Goal: Task Accomplishment & Management: Manage account settings

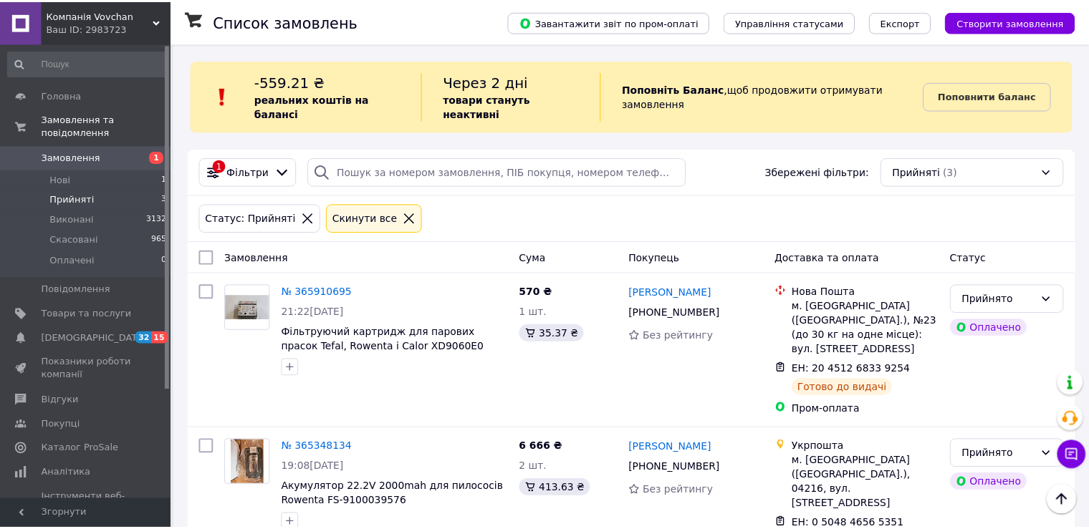
scroll to position [128, 0]
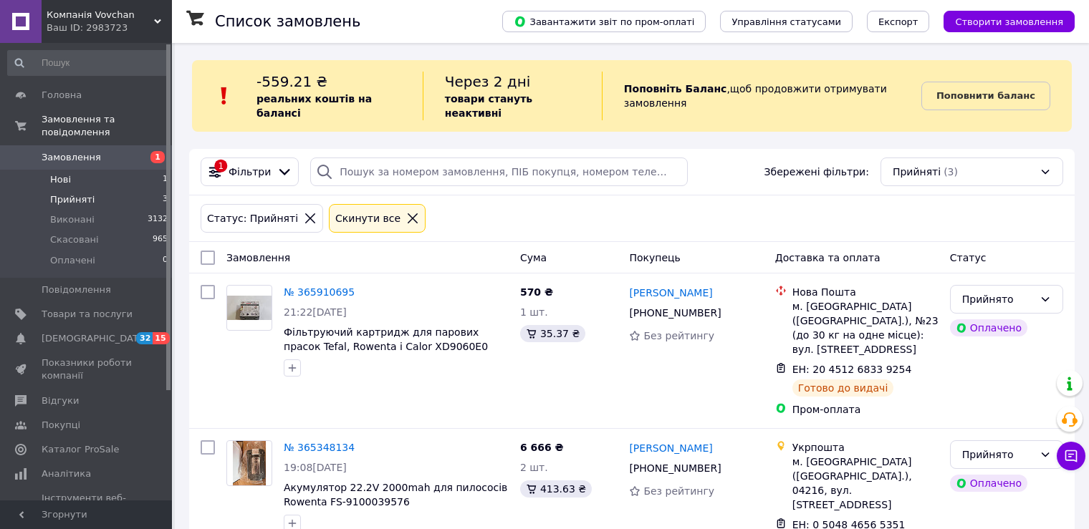
click at [65, 173] on span "Нові" at bounding box center [60, 179] width 21 height 13
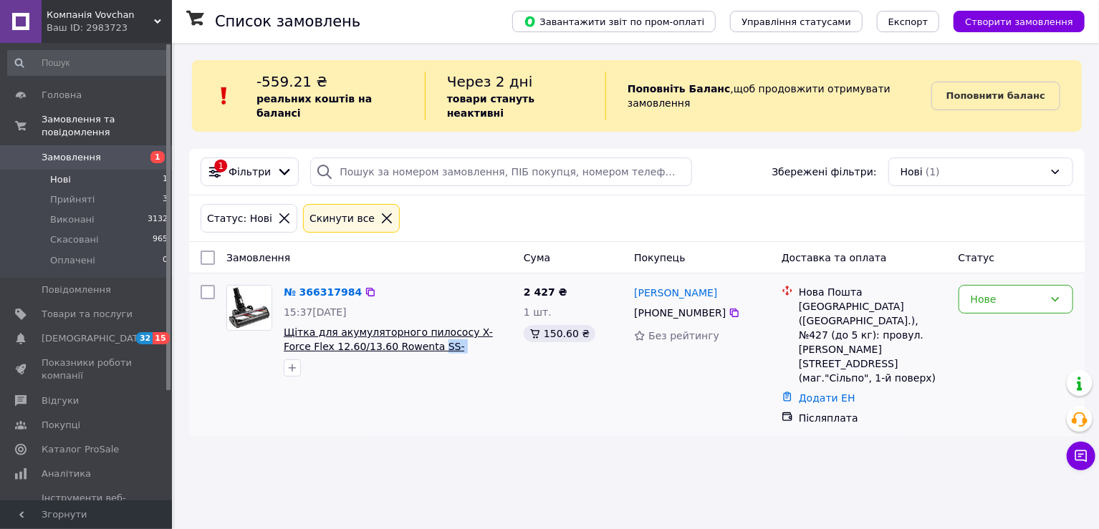
drag, startPoint x: 464, startPoint y: 332, endPoint x: 380, endPoint y: 334, distance: 83.1
click at [380, 334] on span "Щітка для акумуляторного пилососу X-Force Flex 12.60/13.60 Rowenta SS-2230003536" at bounding box center [398, 339] width 229 height 29
copy span "SS-2230003536"
click at [944, 458] on div "Список замовлень Завантажити звіт по пром-оплаті Управління статусами Експорт С…" at bounding box center [637, 264] width 924 height 529
click at [1025, 292] on div "Нове" at bounding box center [1007, 300] width 73 height 16
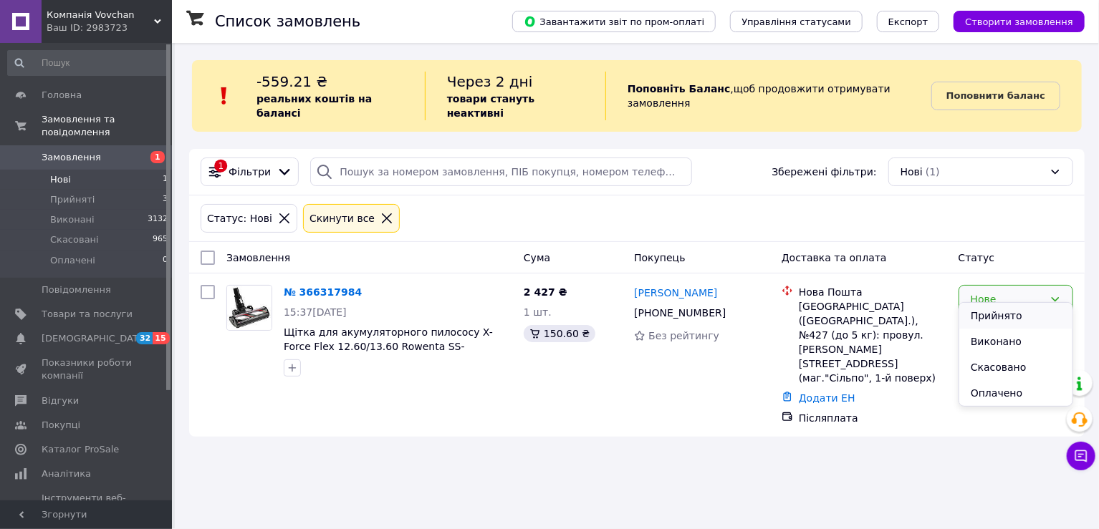
click at [1008, 323] on li "Прийнято" at bounding box center [1015, 316] width 113 height 26
click at [69, 193] on span "Прийняті" at bounding box center [72, 199] width 44 height 13
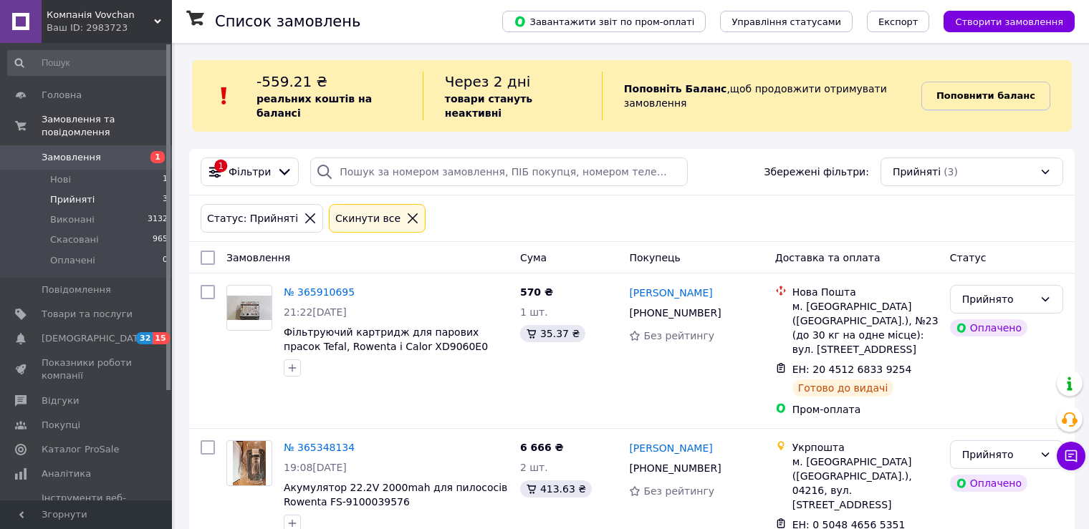
click at [1004, 90] on b "Поповнити баланс" at bounding box center [985, 95] width 99 height 11
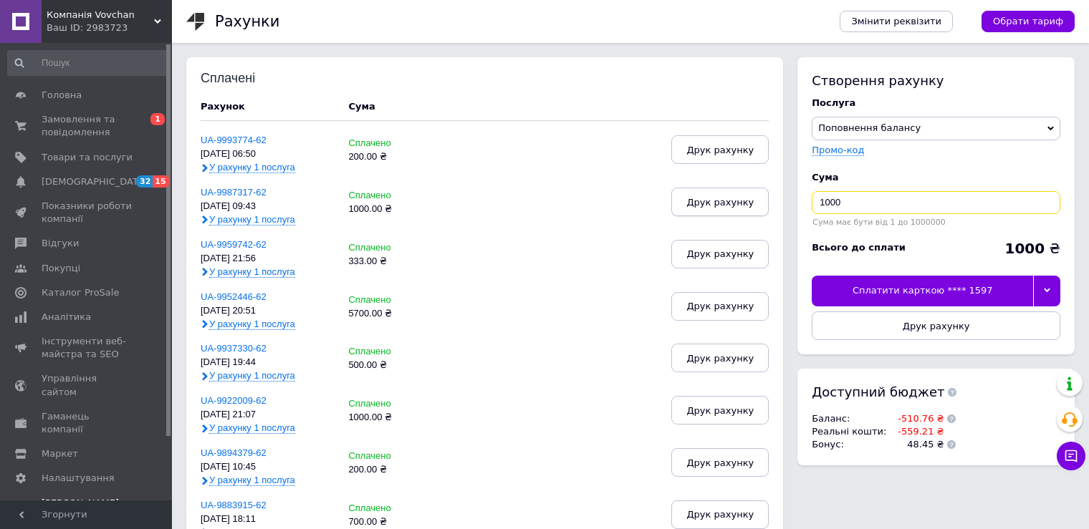
drag, startPoint x: 863, startPoint y: 201, endPoint x: 761, endPoint y: 208, distance: 102.0
type input "600"
click at [1053, 294] on div at bounding box center [1046, 291] width 27 height 30
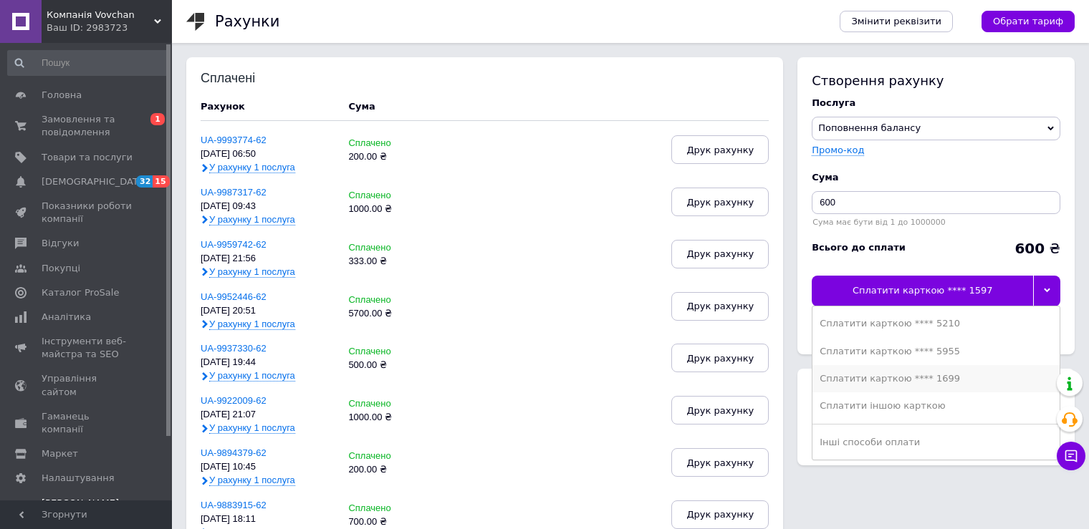
click at [945, 373] on div "Сплатити карткою **** 1699" at bounding box center [936, 379] width 233 height 13
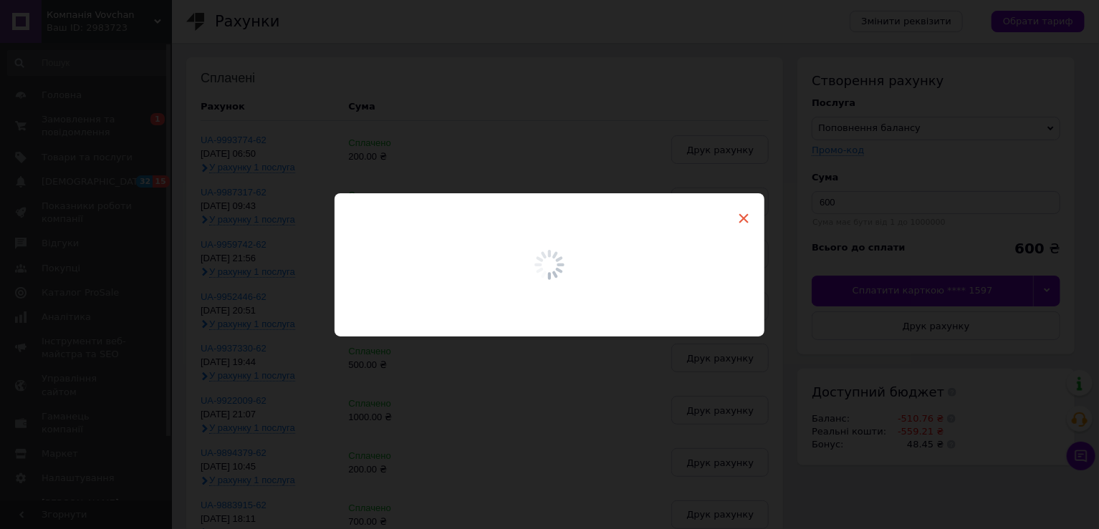
click at [737, 216] on span "×" at bounding box center [743, 218] width 13 height 24
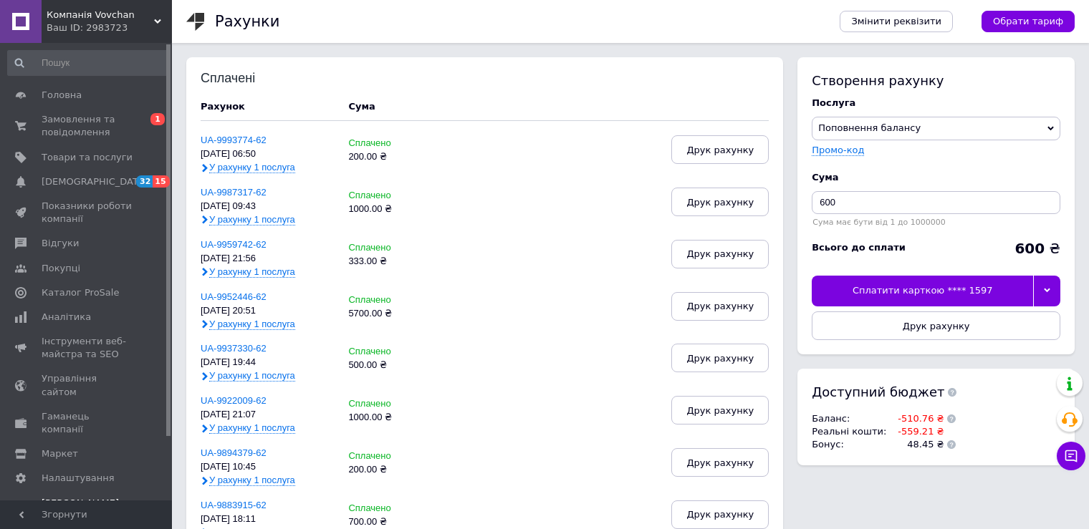
drag, startPoint x: 902, startPoint y: 518, endPoint x: 887, endPoint y: 514, distance: 15.5
click at [54, 132] on span "Замовлення та повідомлення" at bounding box center [87, 126] width 91 height 26
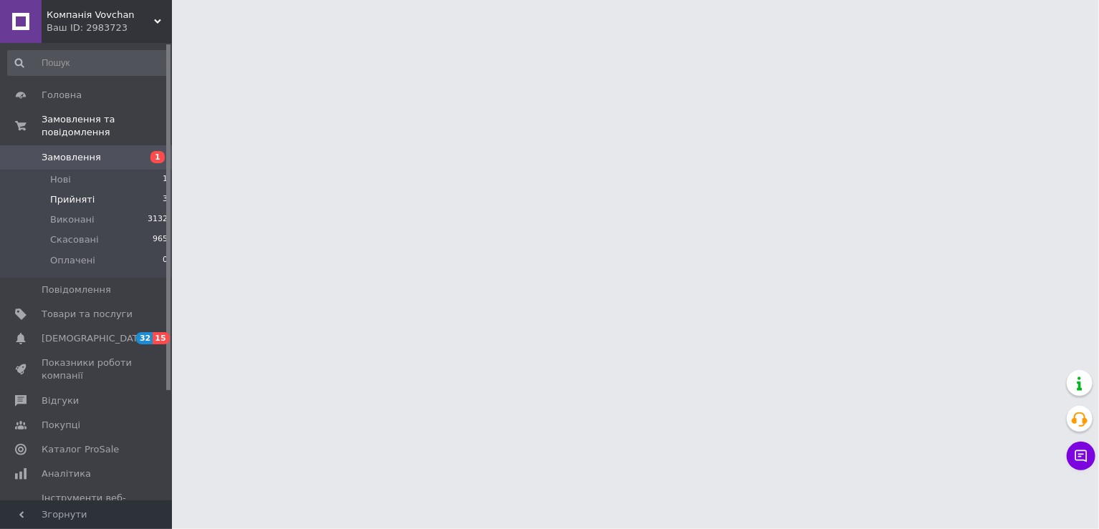
click at [78, 193] on span "Прийняті" at bounding box center [72, 199] width 44 height 13
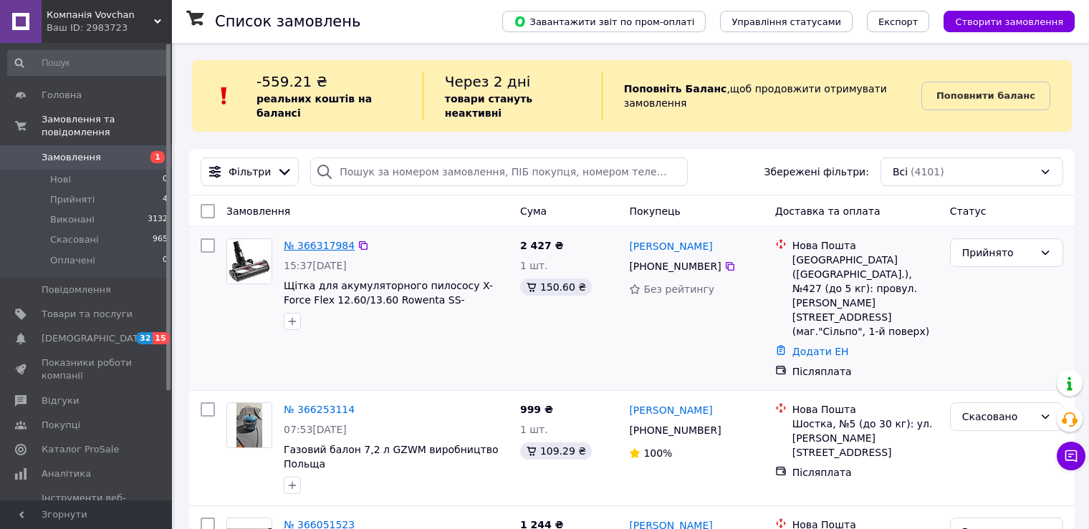
click at [320, 240] on link "№ 366317984" at bounding box center [319, 245] width 71 height 11
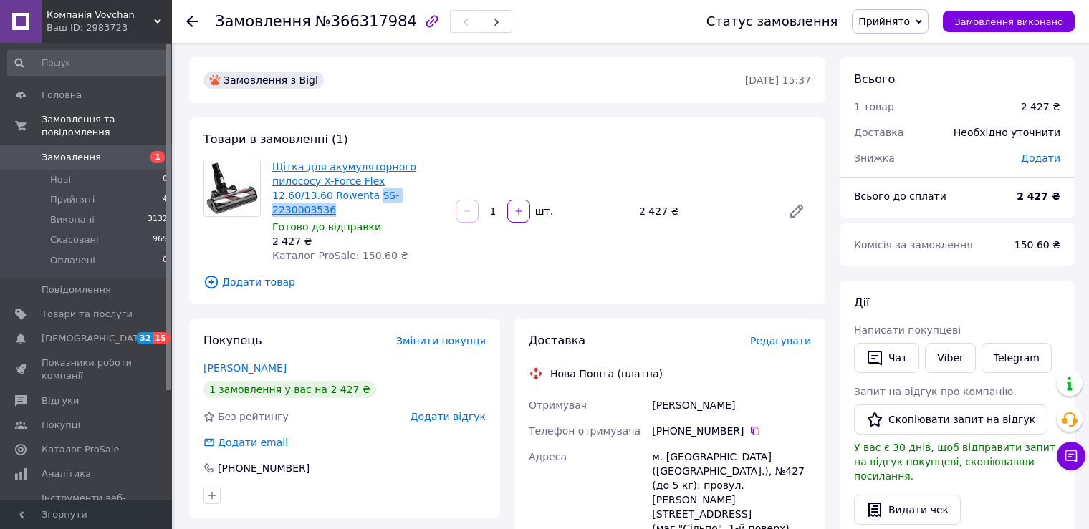
drag, startPoint x: 340, startPoint y: 189, endPoint x: 424, endPoint y: 177, distance: 84.7
click at [424, 177] on span "Щітка для акумуляторного пилососу X-Force Flex 12.60/13.60 Rowenta SS-2230003536" at bounding box center [358, 188] width 172 height 57
copy link "SS-2230003536"
click at [671, 424] on div "[PHONE_NUMBER]" at bounding box center [731, 431] width 159 height 14
click at [739, 424] on div "[PHONE_NUMBER]" at bounding box center [731, 431] width 159 height 14
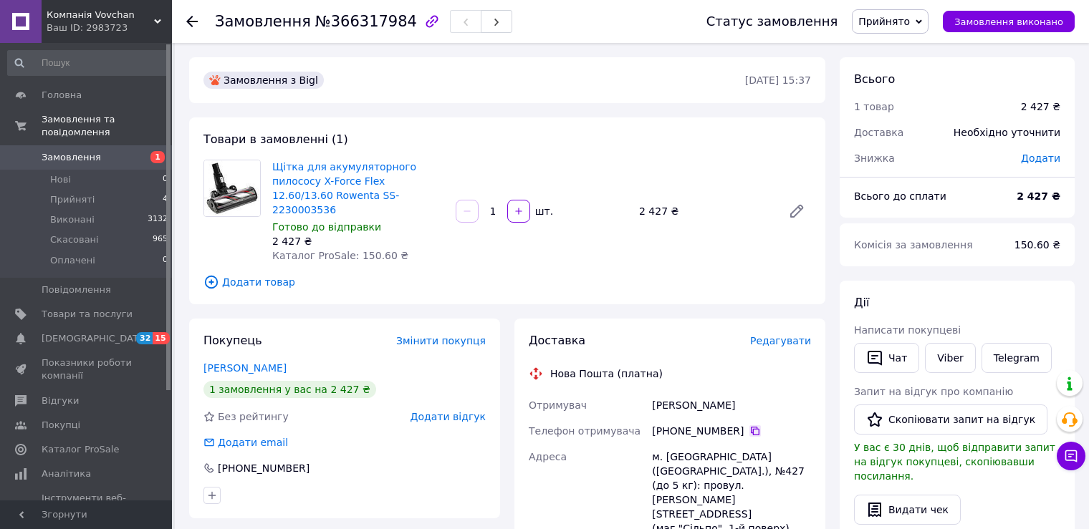
click at [751, 427] on icon at bounding box center [755, 431] width 9 height 9
drag, startPoint x: 743, startPoint y: 390, endPoint x: 615, endPoint y: 386, distance: 128.3
copy div "Отримувач [PERSON_NAME]"
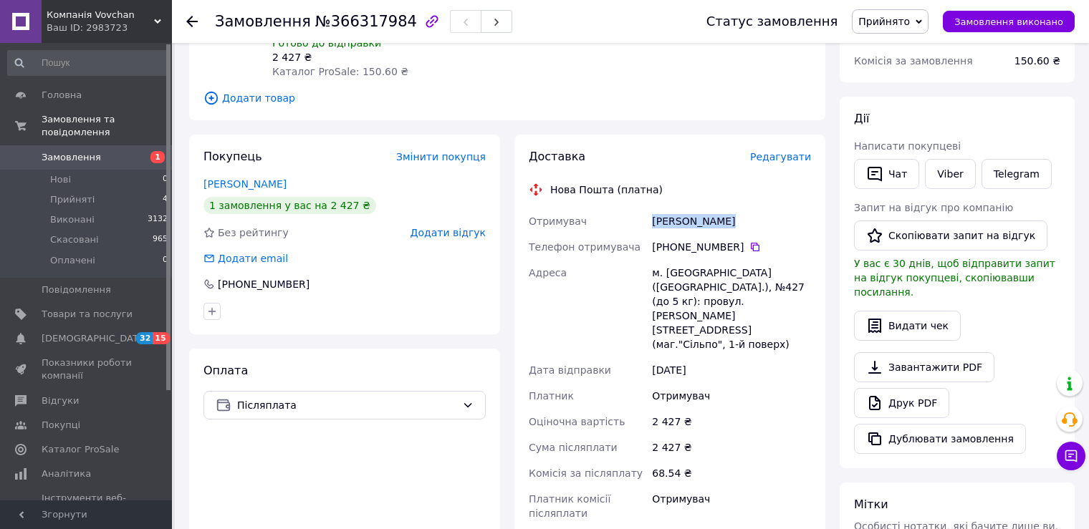
scroll to position [430, 0]
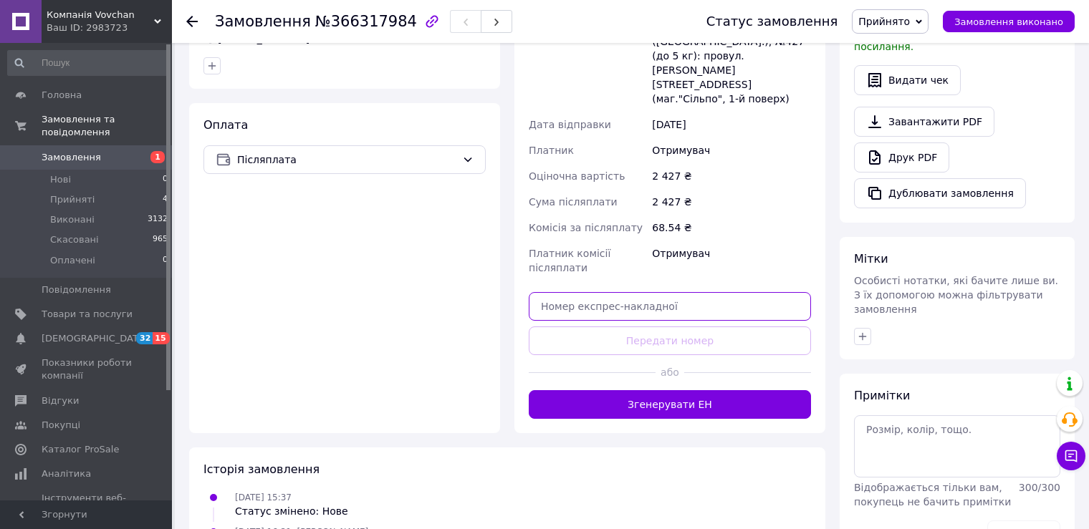
paste input "20451269165471"
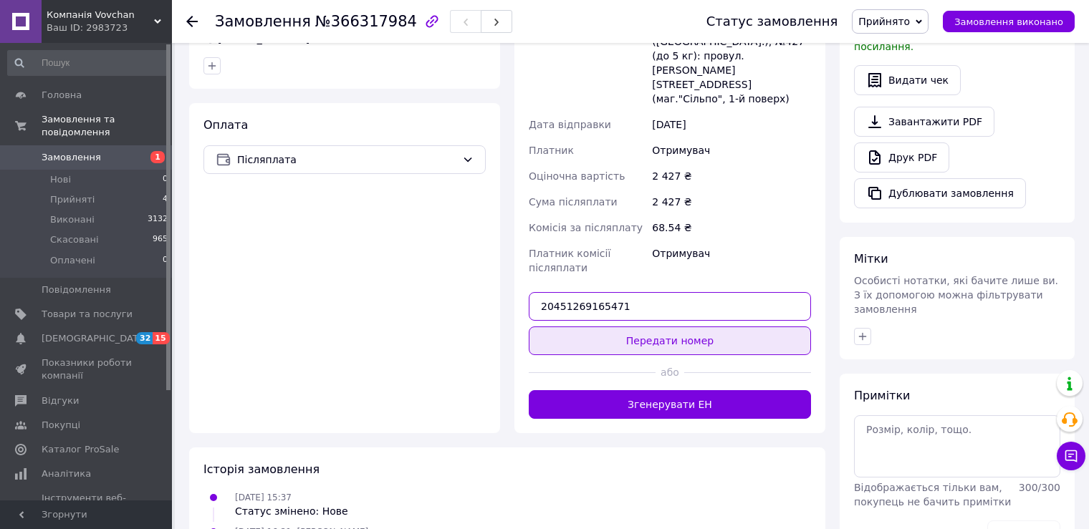
type input "20451269165471"
click at [660, 327] on button "Передати номер" at bounding box center [670, 341] width 282 height 29
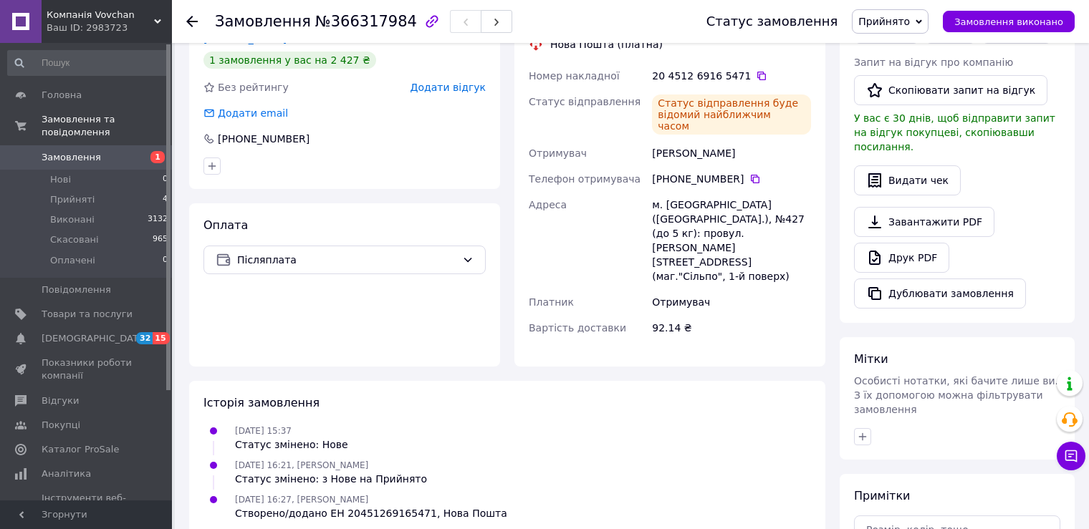
scroll to position [143, 0]
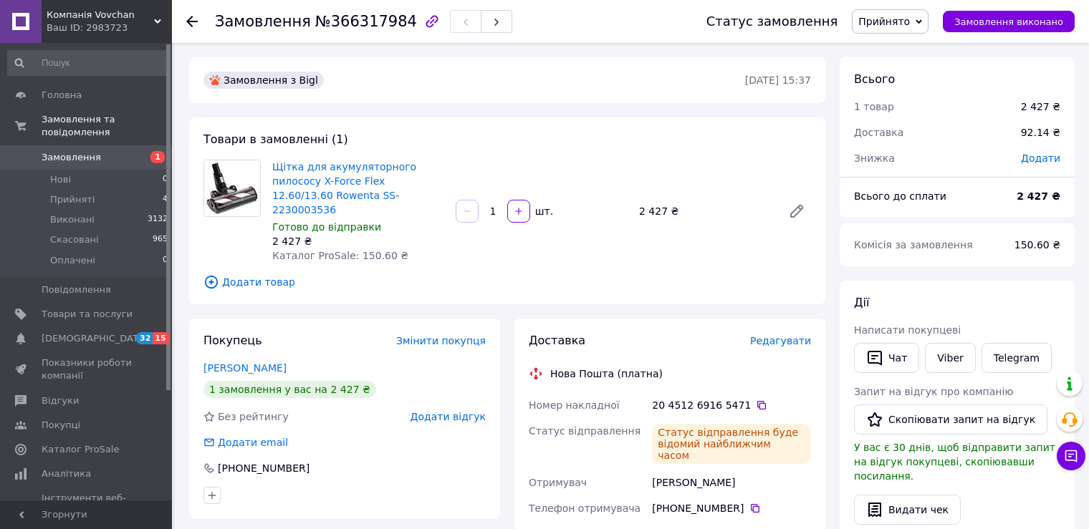
click at [343, 198] on span "Щітка для акумуляторного пилососу X-Force Flex 12.60/13.60 Rowenta SS-2230003536" at bounding box center [358, 188] width 172 height 57
drag, startPoint x: 404, startPoint y: 185, endPoint x: 431, endPoint y: 192, distance: 28.1
copy link "Rowenta SS-2230003536"
click at [74, 194] on li "Прийняті 4" at bounding box center [88, 200] width 176 height 20
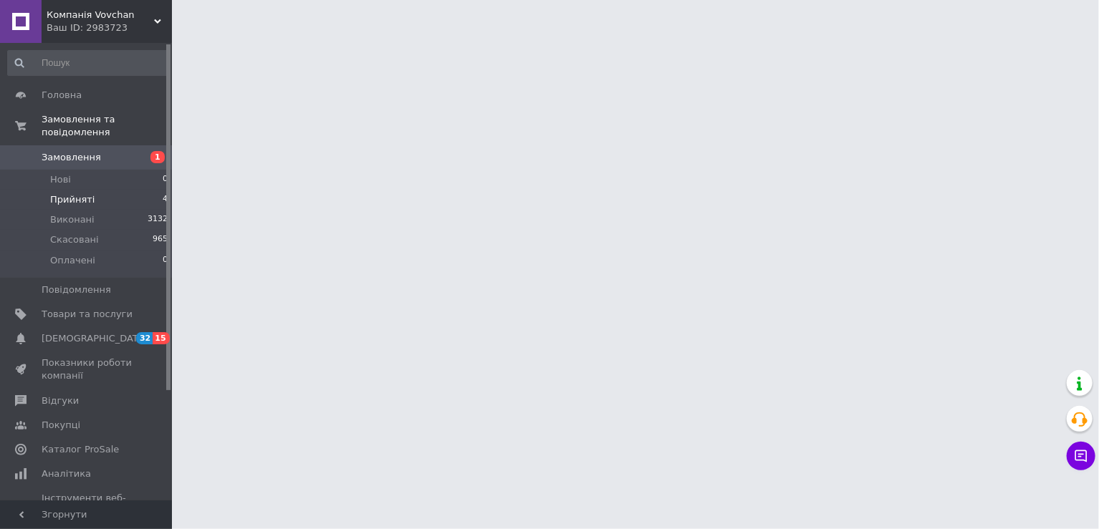
click at [74, 193] on span "Прийняті" at bounding box center [72, 199] width 44 height 13
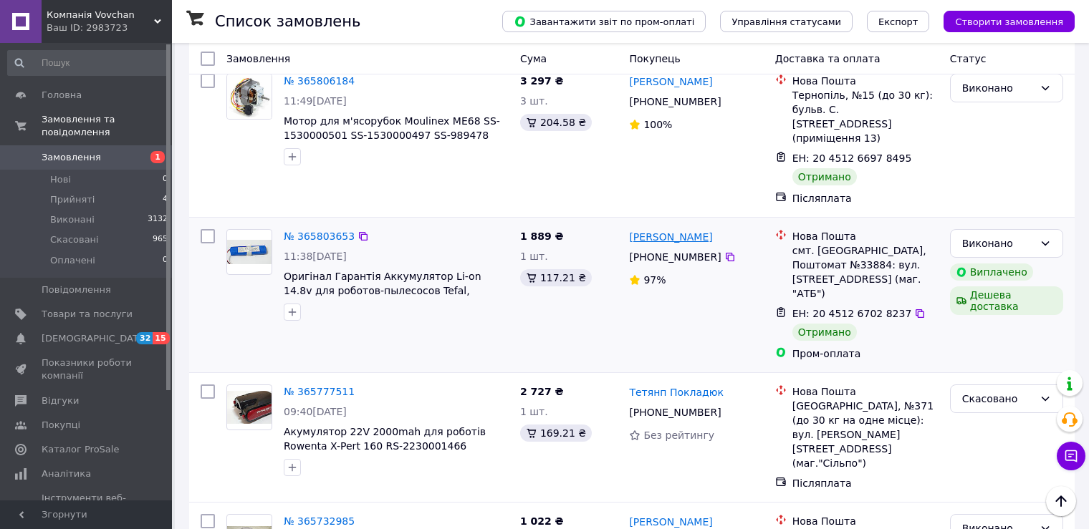
scroll to position [1218, 0]
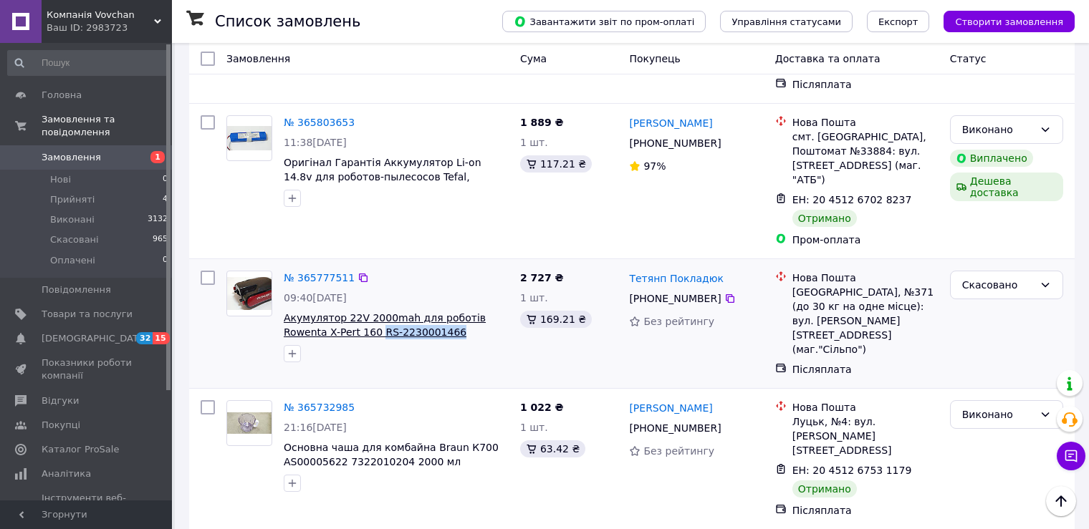
drag, startPoint x: 412, startPoint y: 211, endPoint x: 332, endPoint y: 209, distance: 80.2
click at [332, 311] on span "Акумулятор 22V 2000mah для роботів Rowenta X-Pert 160 RS-2230001466" at bounding box center [396, 325] width 225 height 29
copy span "RS-2230001466"
click at [78, 308] on span "Товари та послуги" at bounding box center [87, 314] width 91 height 13
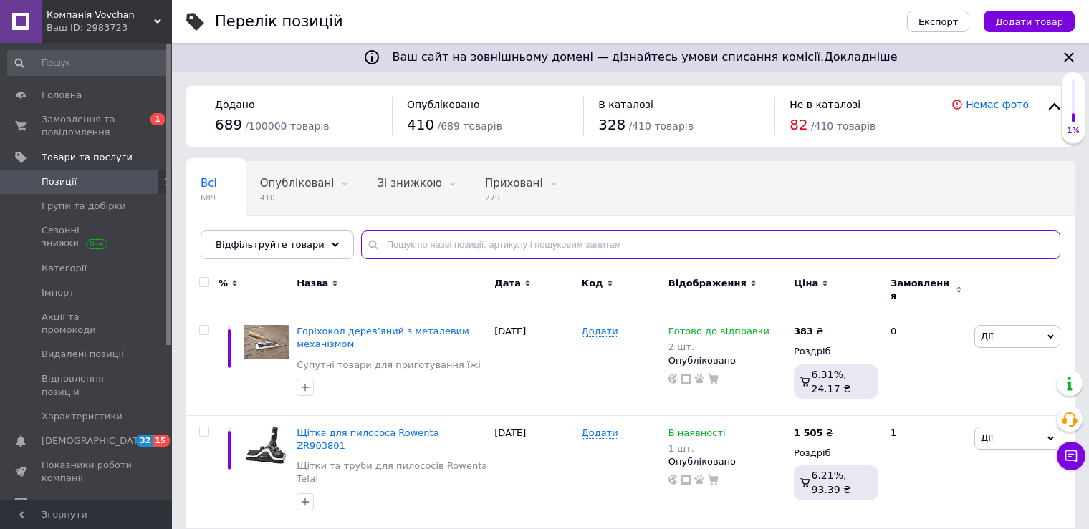
paste input "RS-2230001466"
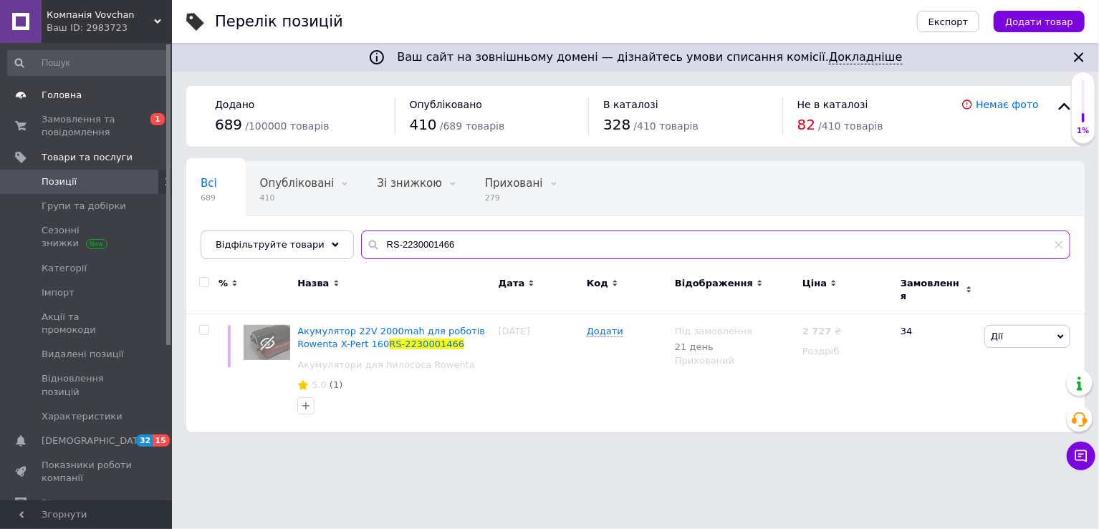
type input "RS-2230001466"
click at [68, 102] on link "Головна" at bounding box center [88, 95] width 176 height 24
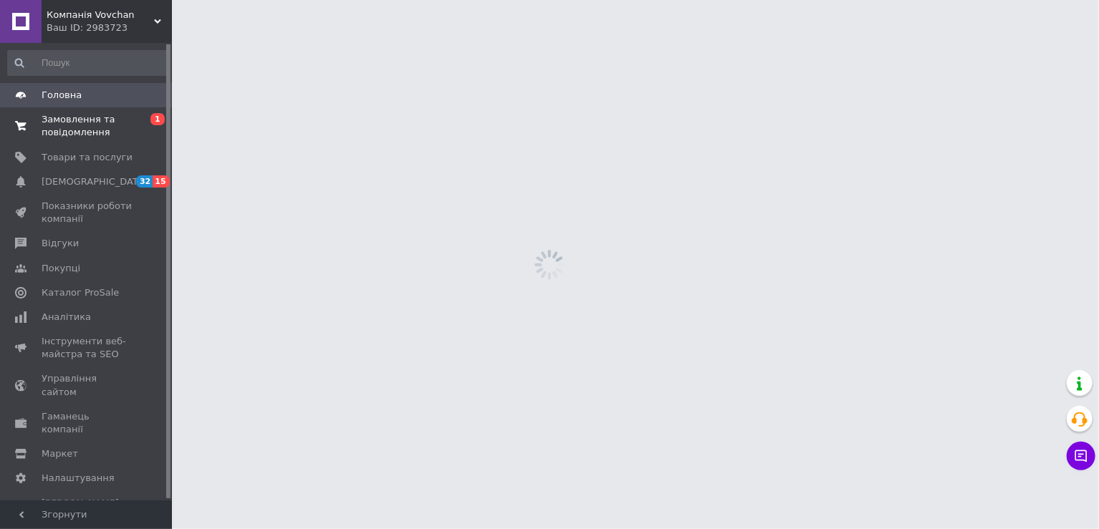
click at [74, 129] on span "Замовлення та повідомлення" at bounding box center [87, 126] width 91 height 26
